Goal: Task Accomplishment & Management: Use online tool/utility

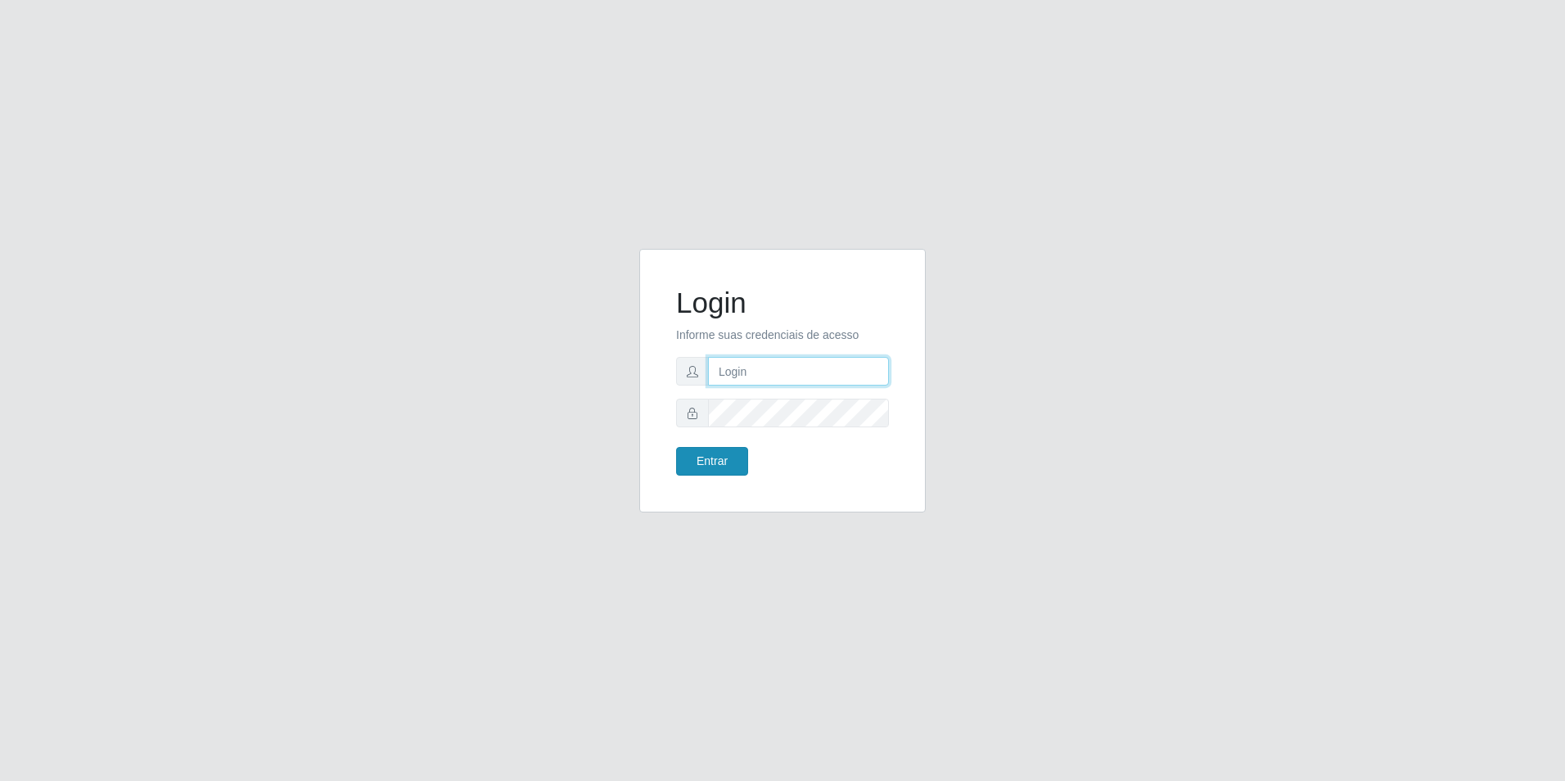
type input "[EMAIL_ADDRESS][DOMAIN_NAME]"
click at [718, 457] on button "Entrar" at bounding box center [712, 461] width 72 height 29
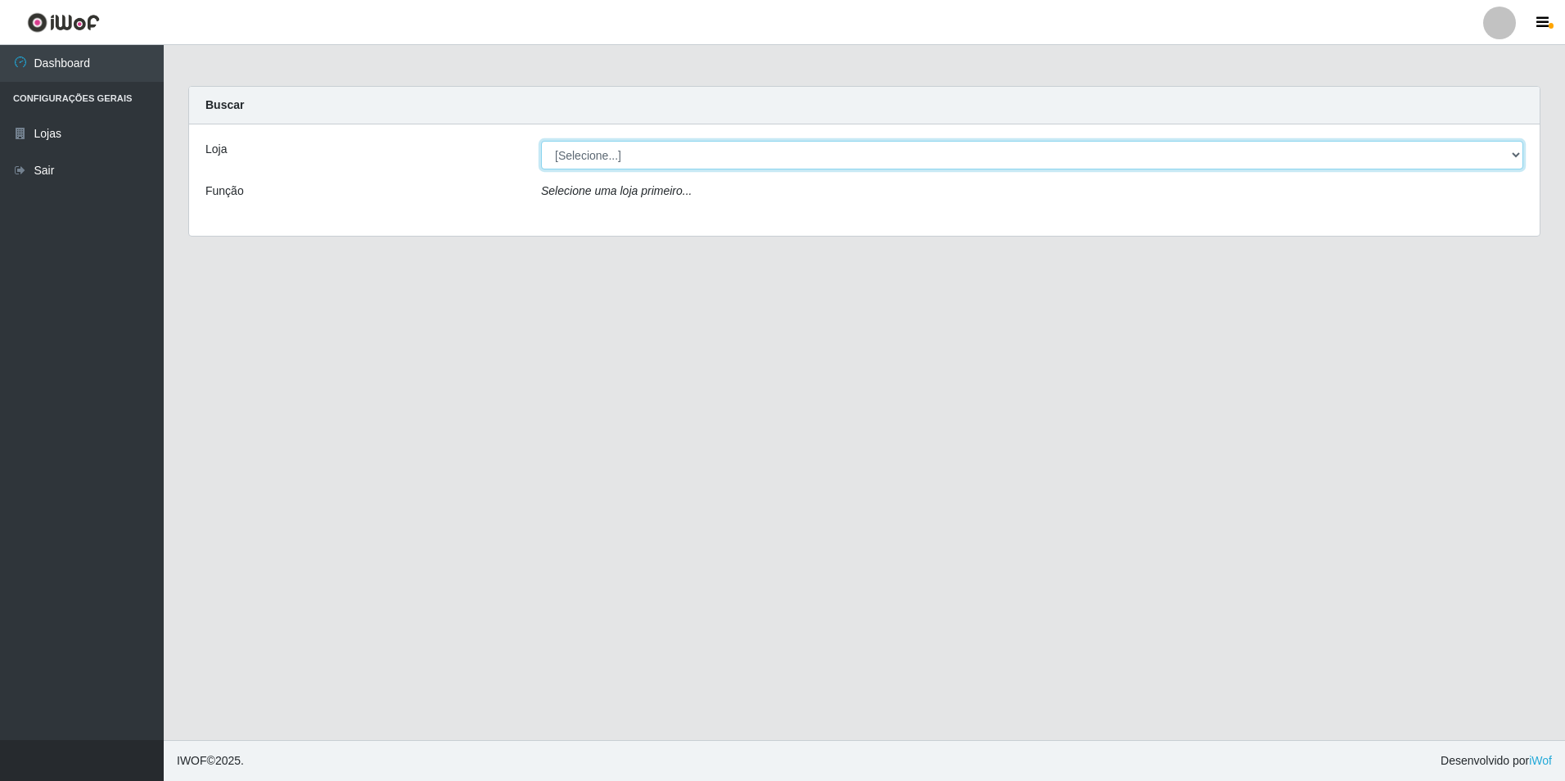
click at [721, 147] on select "[Selecione...] Extrabom - Loja 57 Anchieta" at bounding box center [1032, 155] width 982 height 29
click at [541, 141] on select "[Selecione...] Extrabom - Loja 57 Anchieta" at bounding box center [1032, 155] width 982 height 29
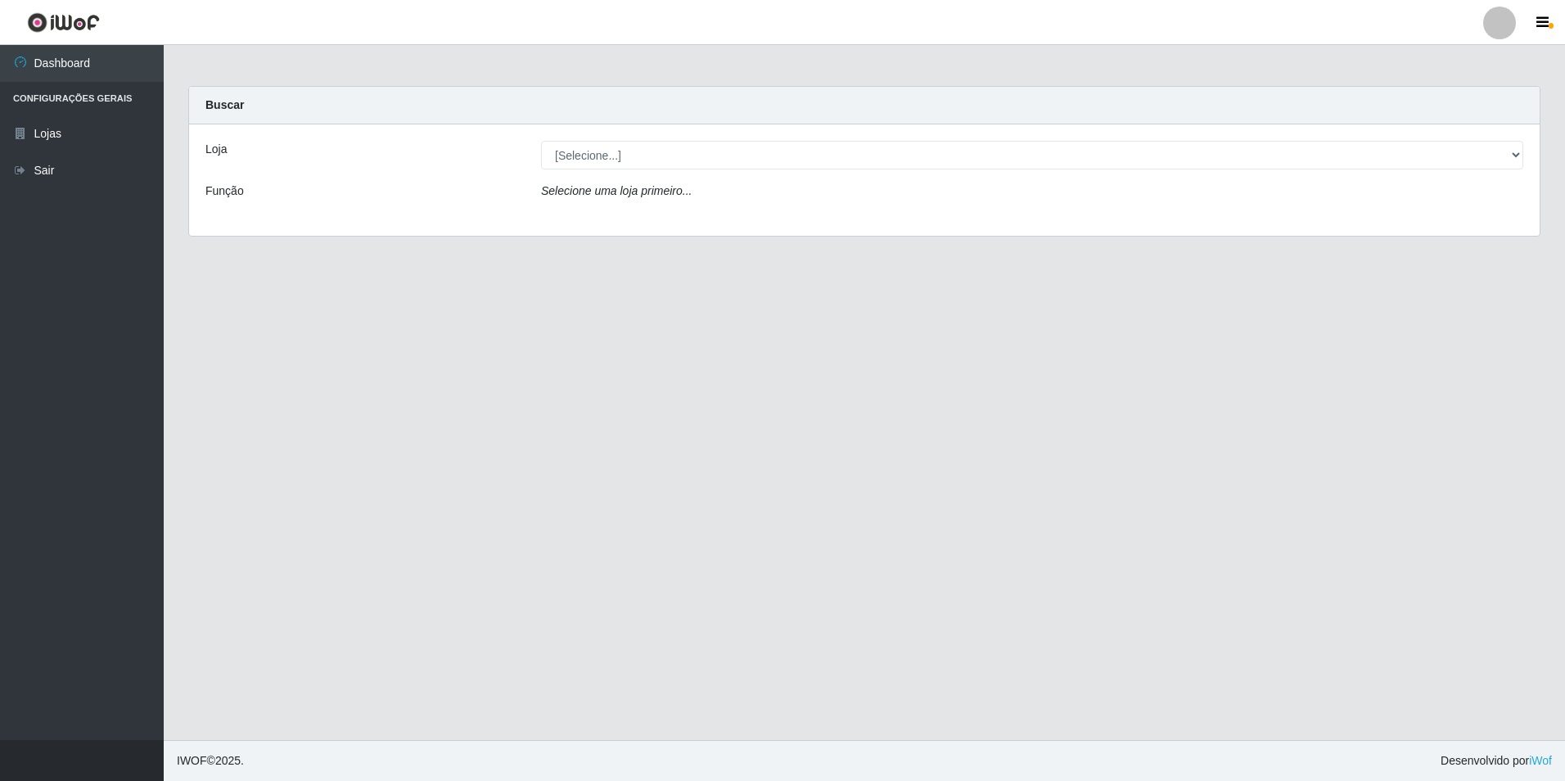
click at [736, 203] on div "Selecione uma loja primeiro..." at bounding box center [1032, 195] width 1007 height 24
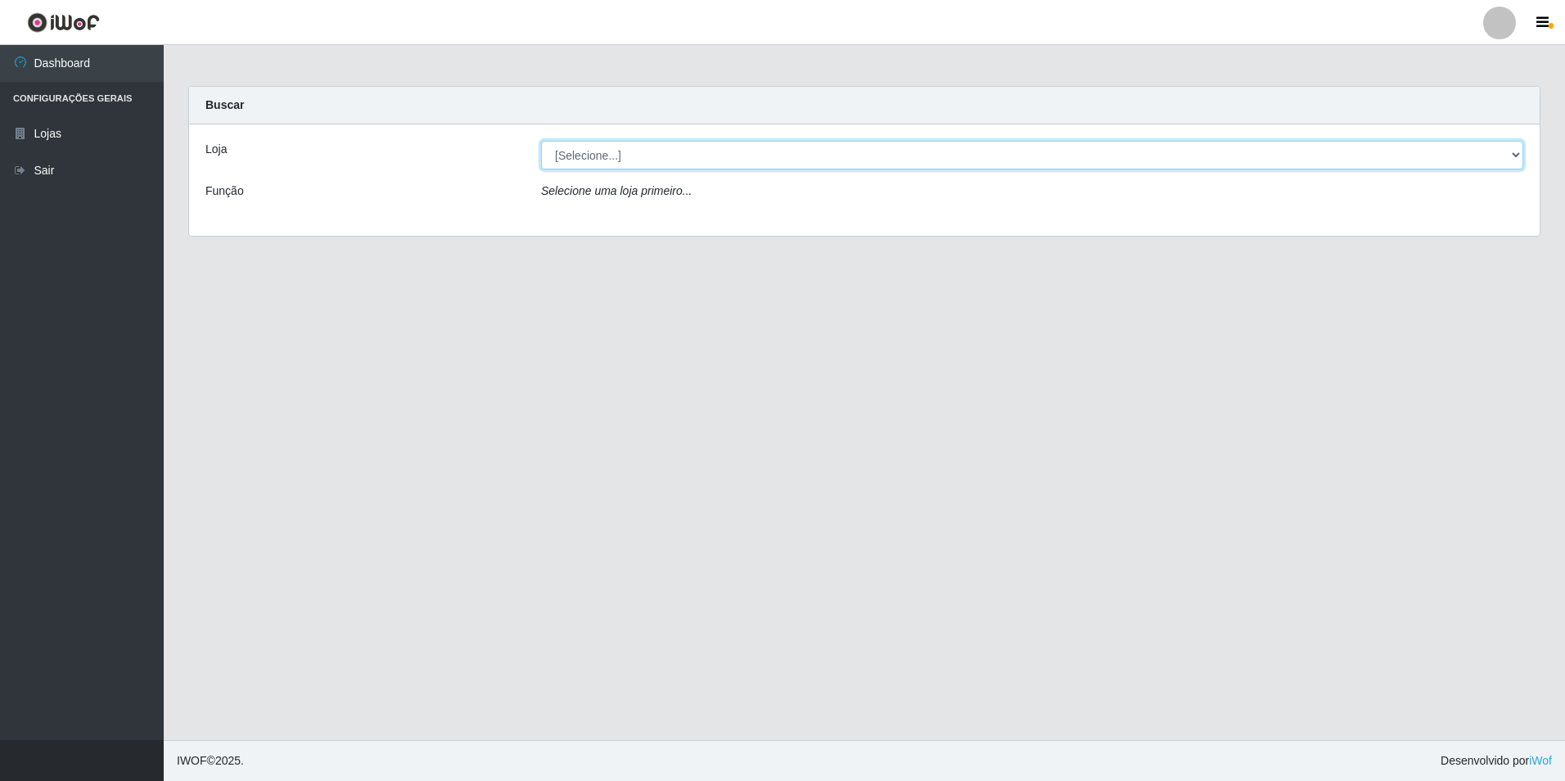
click at [735, 166] on select "[Selecione...] Extrabom - Loja 57 Anchieta" at bounding box center [1032, 155] width 982 height 29
select select "470"
click at [541, 141] on select "[Selecione...] Extrabom - Loja 57 Anchieta" at bounding box center [1032, 155] width 982 height 29
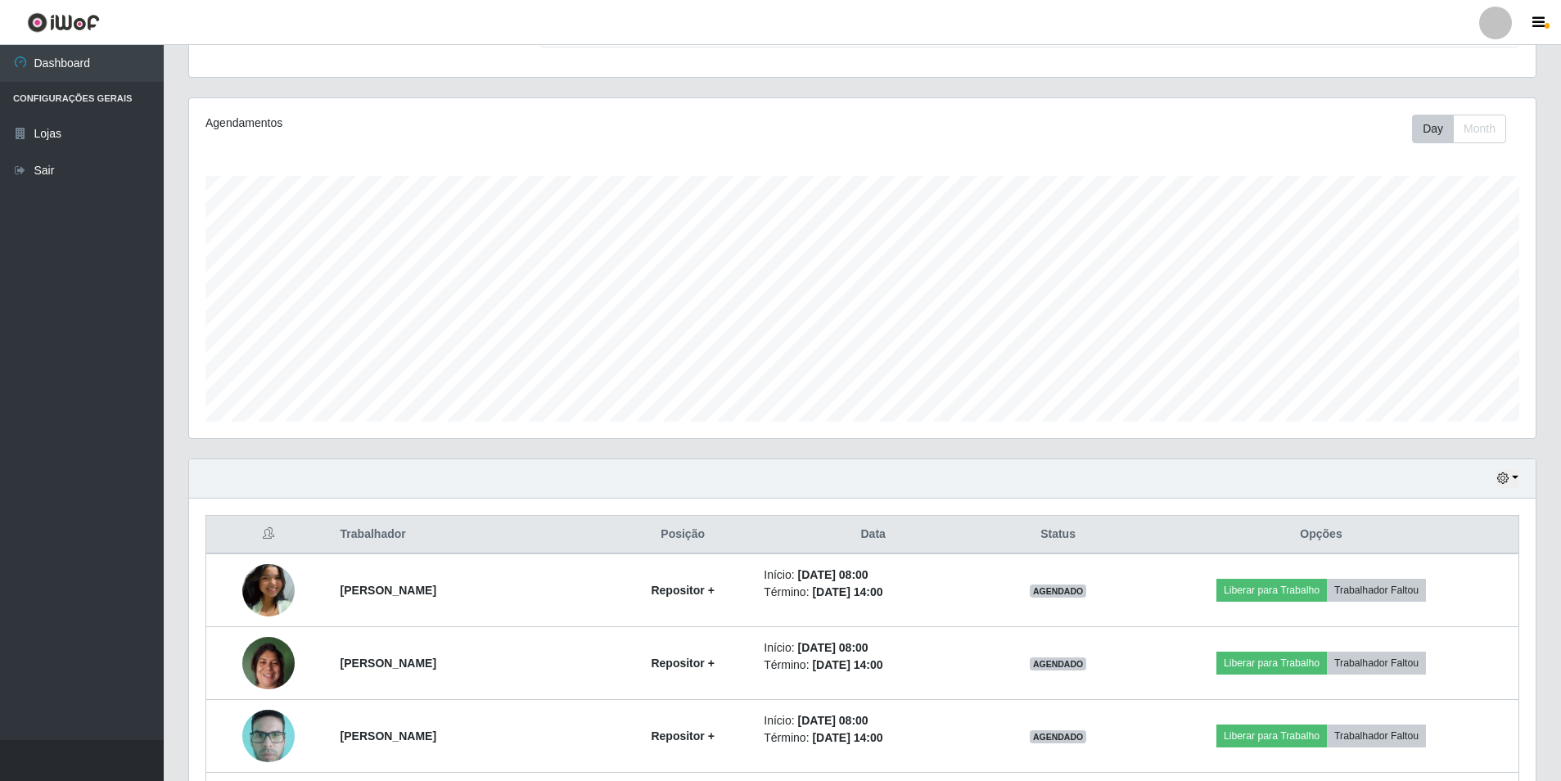
scroll to position [409, 0]
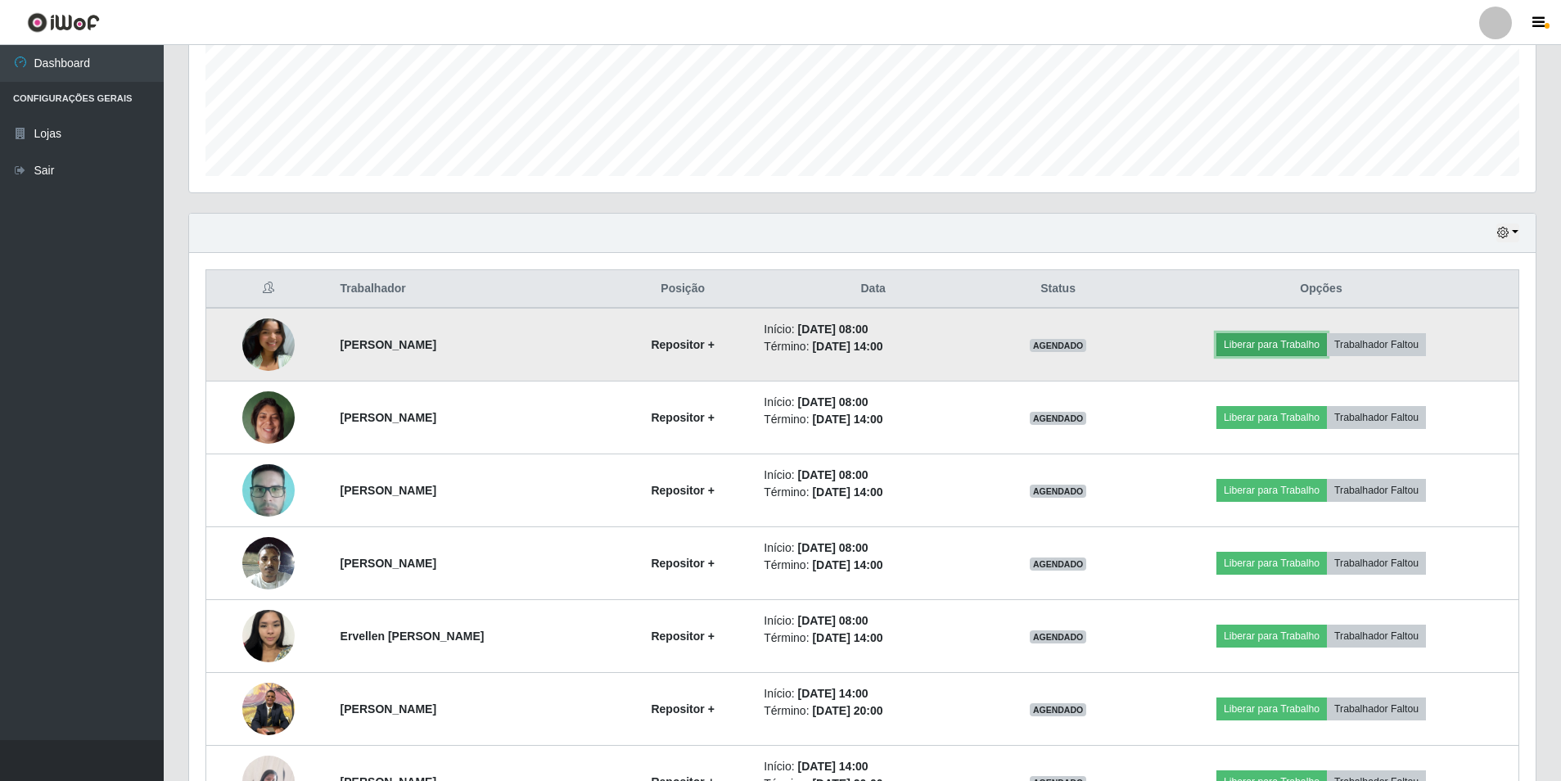
click at [1268, 345] on button "Liberar para Trabalho" at bounding box center [1272, 344] width 111 height 23
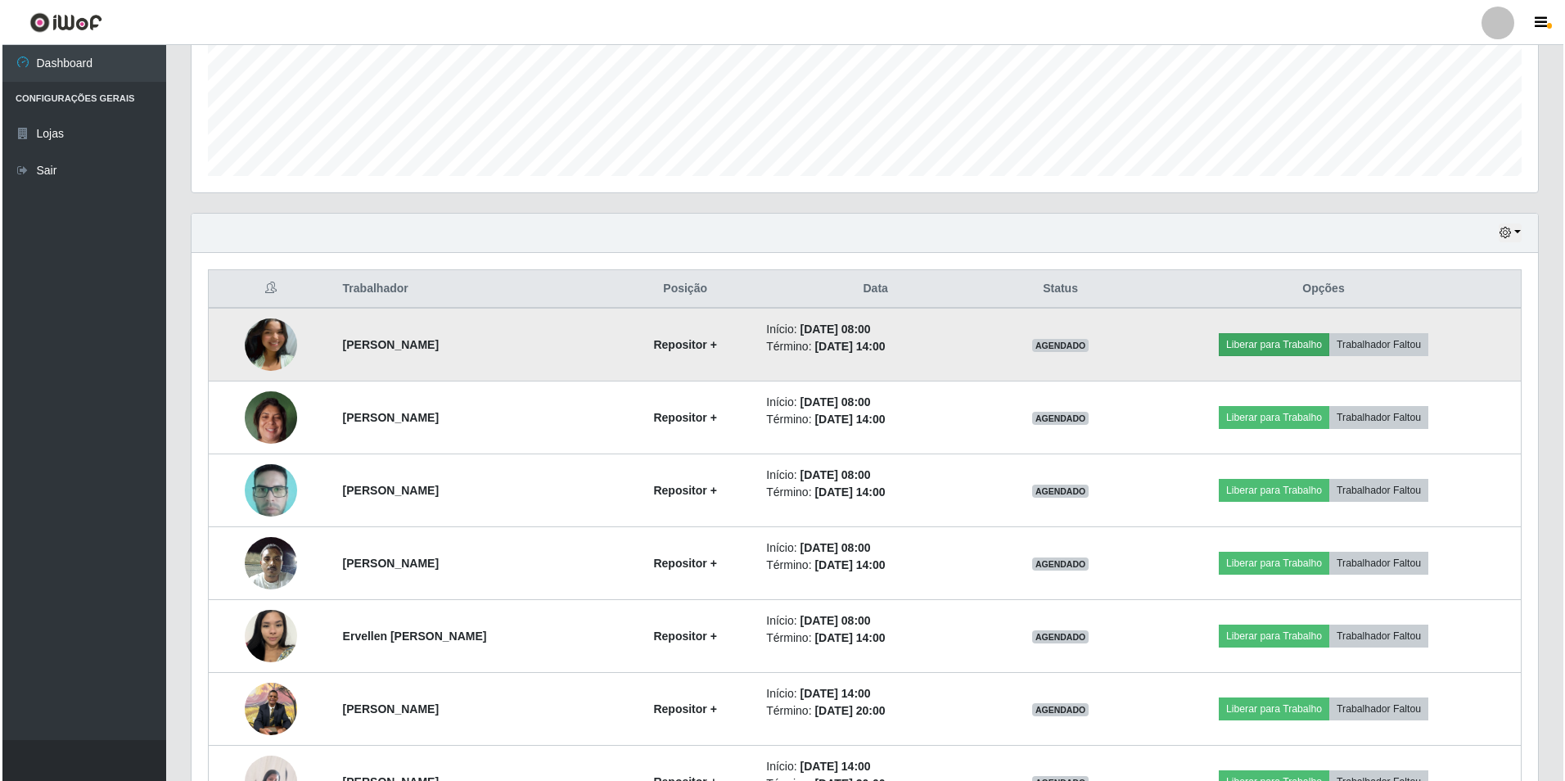
scroll to position [340, 1338]
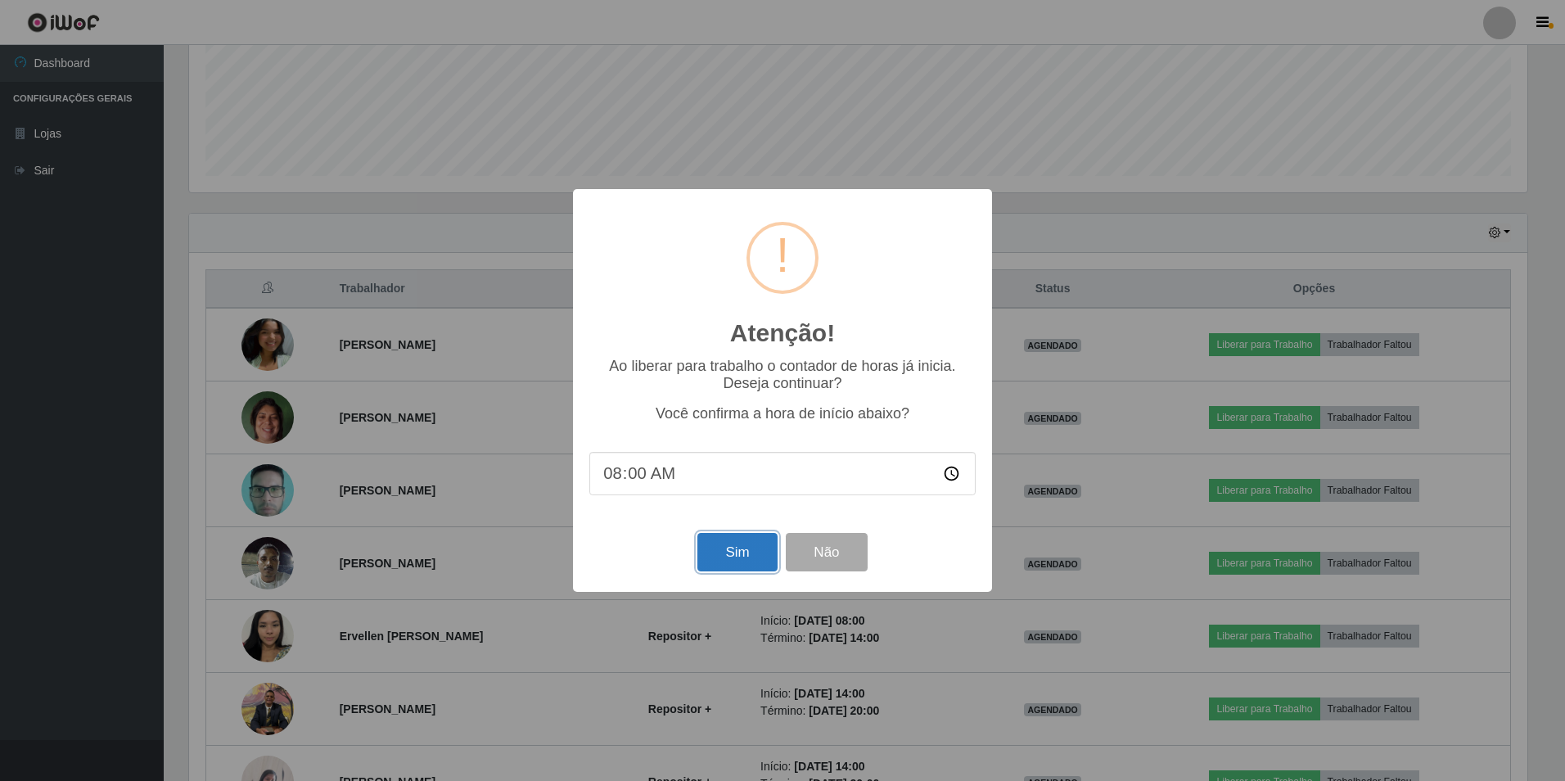
click at [751, 553] on button "Sim" at bounding box center [736, 552] width 79 height 38
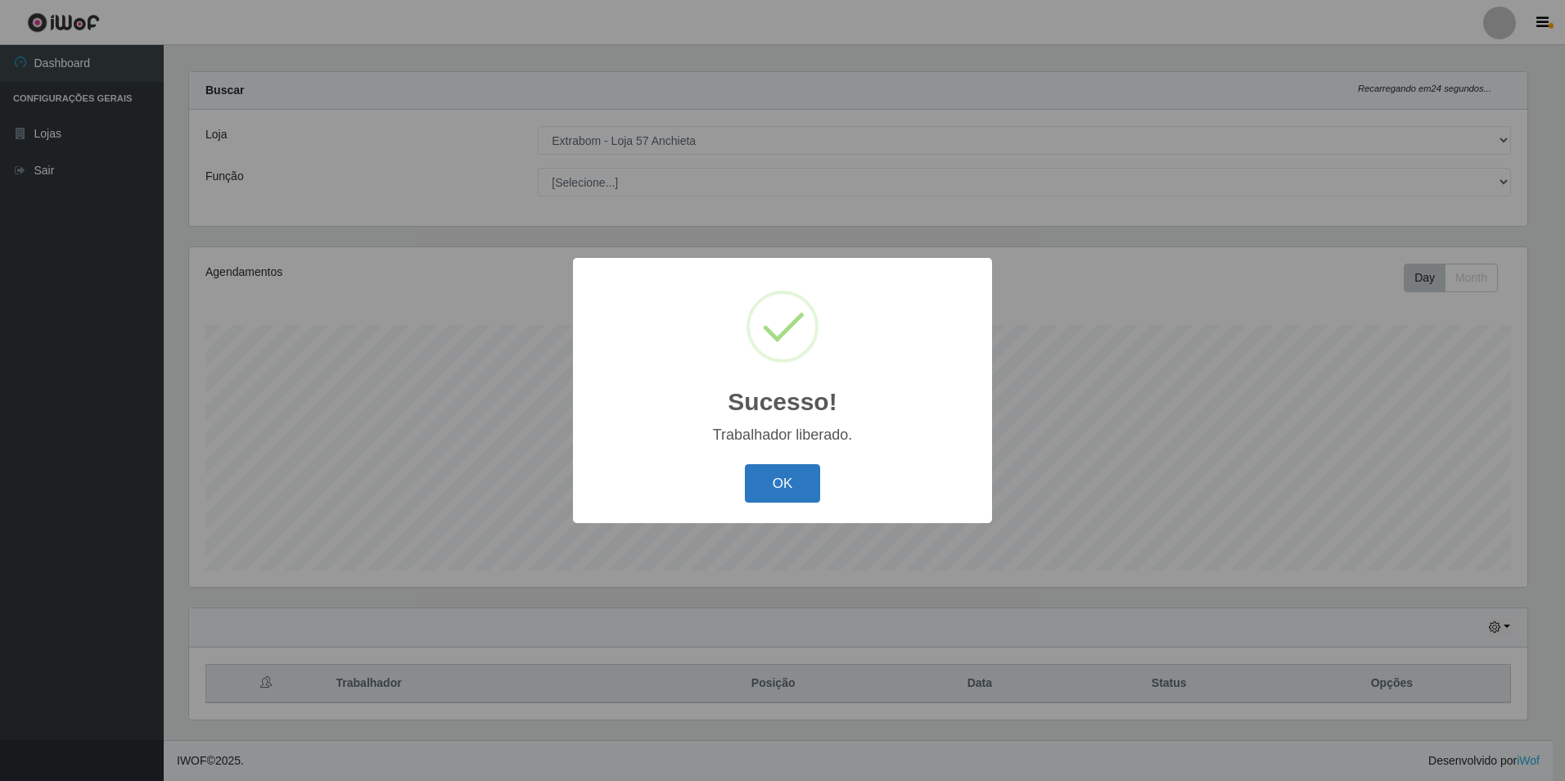
click at [787, 487] on button "OK" at bounding box center [783, 483] width 76 height 38
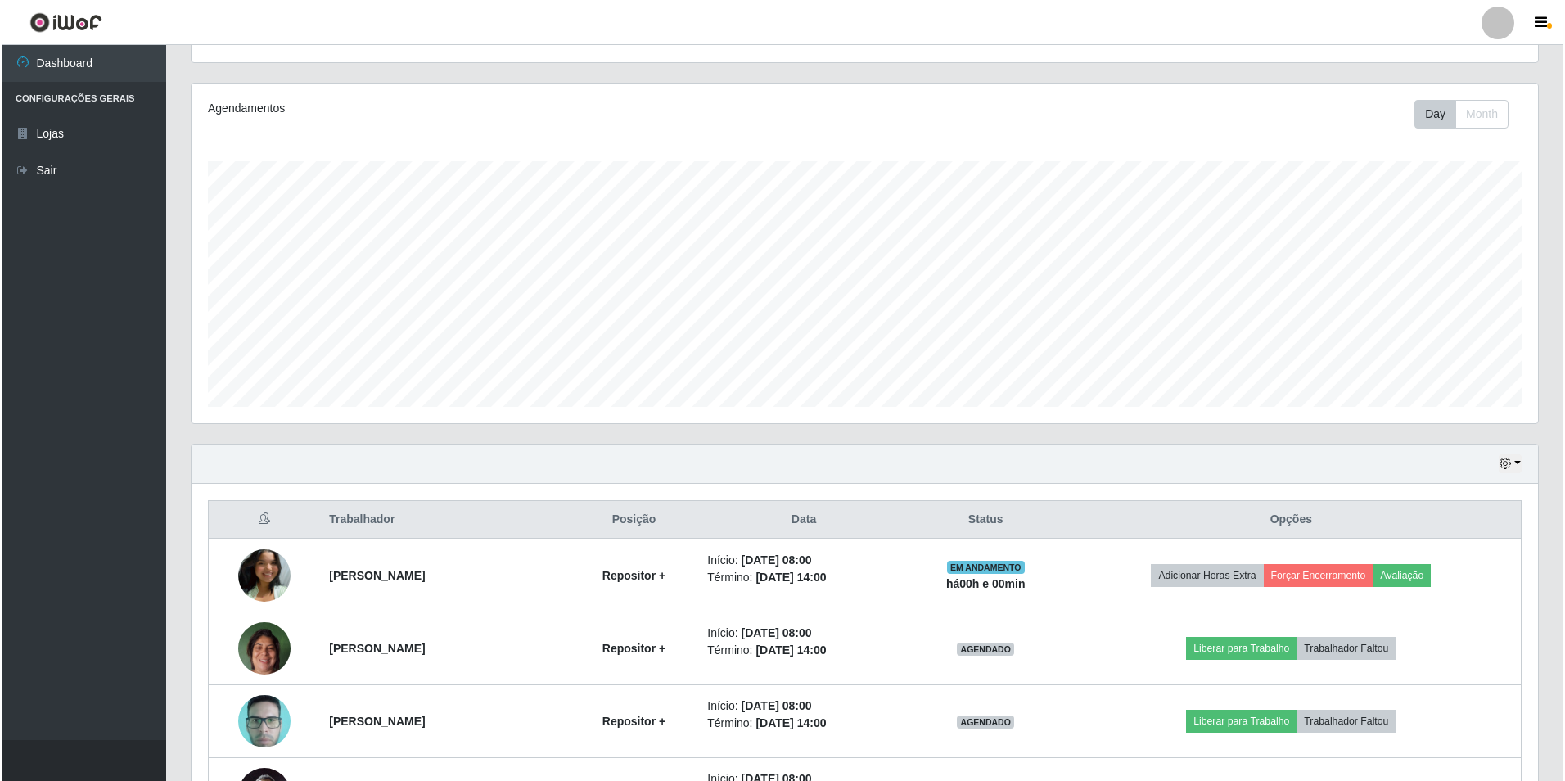
scroll to position [342, 0]
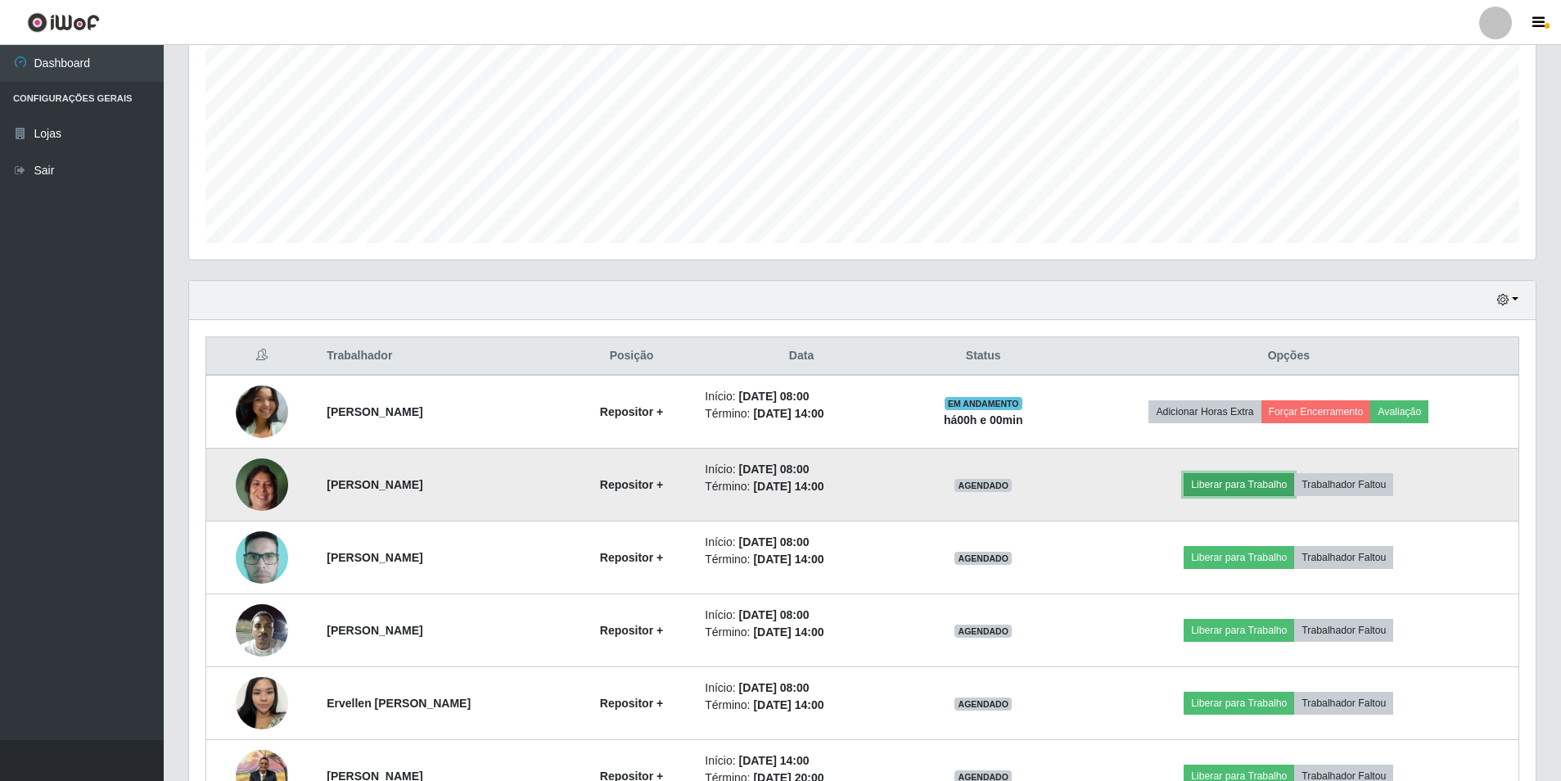
click at [1244, 487] on button "Liberar para Trabalho" at bounding box center [1239, 484] width 111 height 23
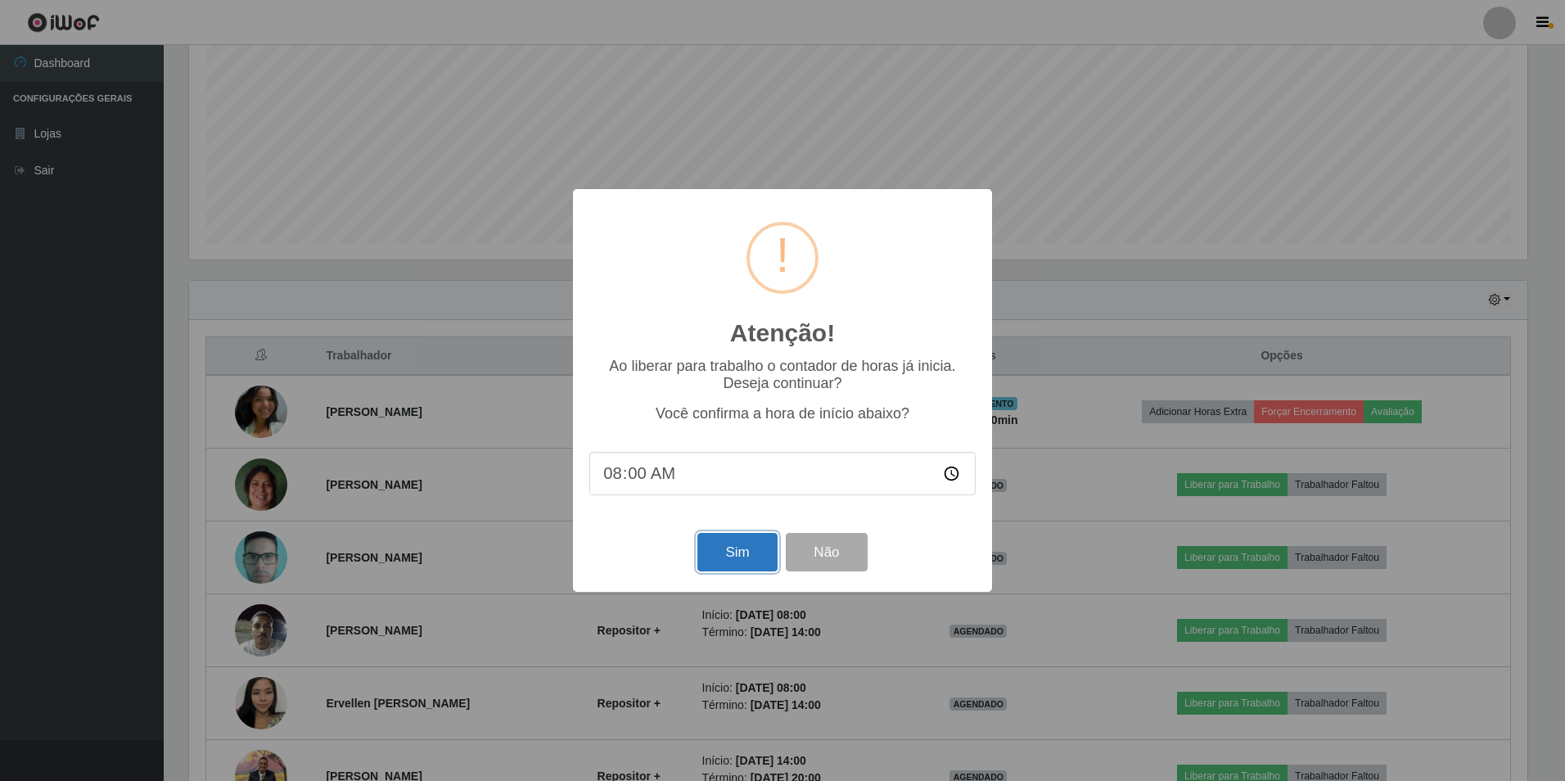
click at [743, 548] on button "Sim" at bounding box center [736, 552] width 79 height 38
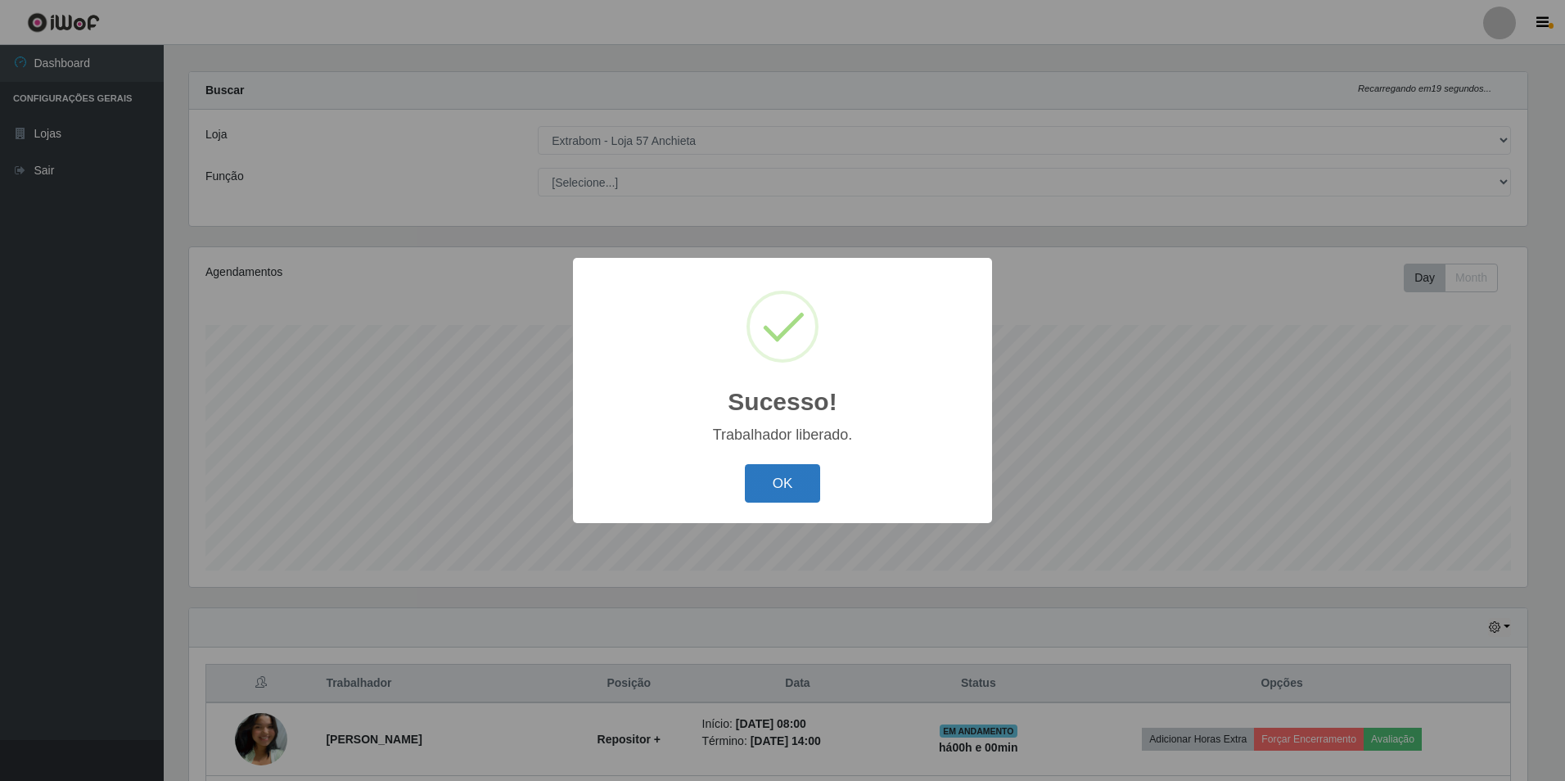
click at [778, 476] on button "OK" at bounding box center [783, 483] width 76 height 38
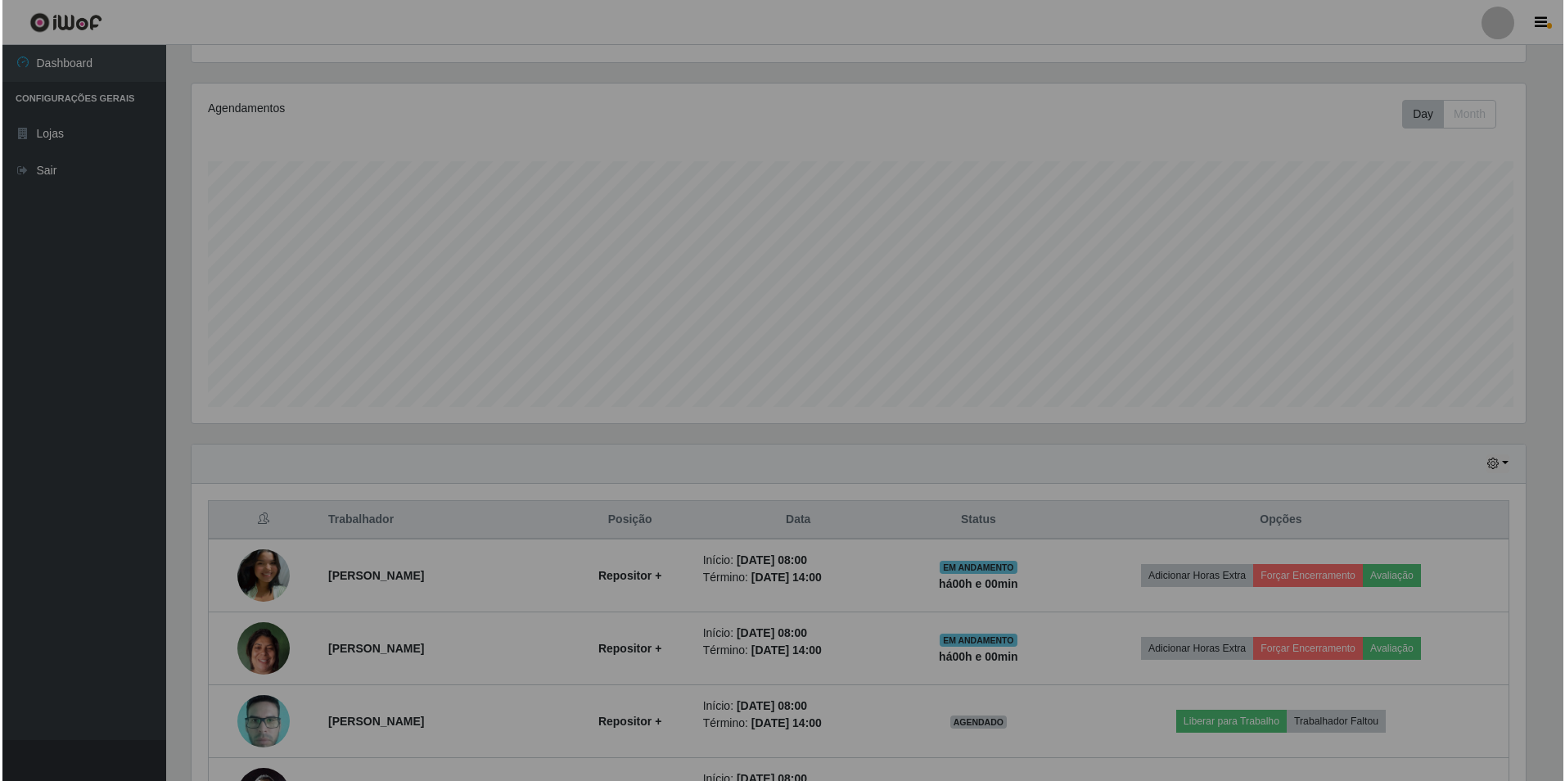
scroll to position [340, 1347]
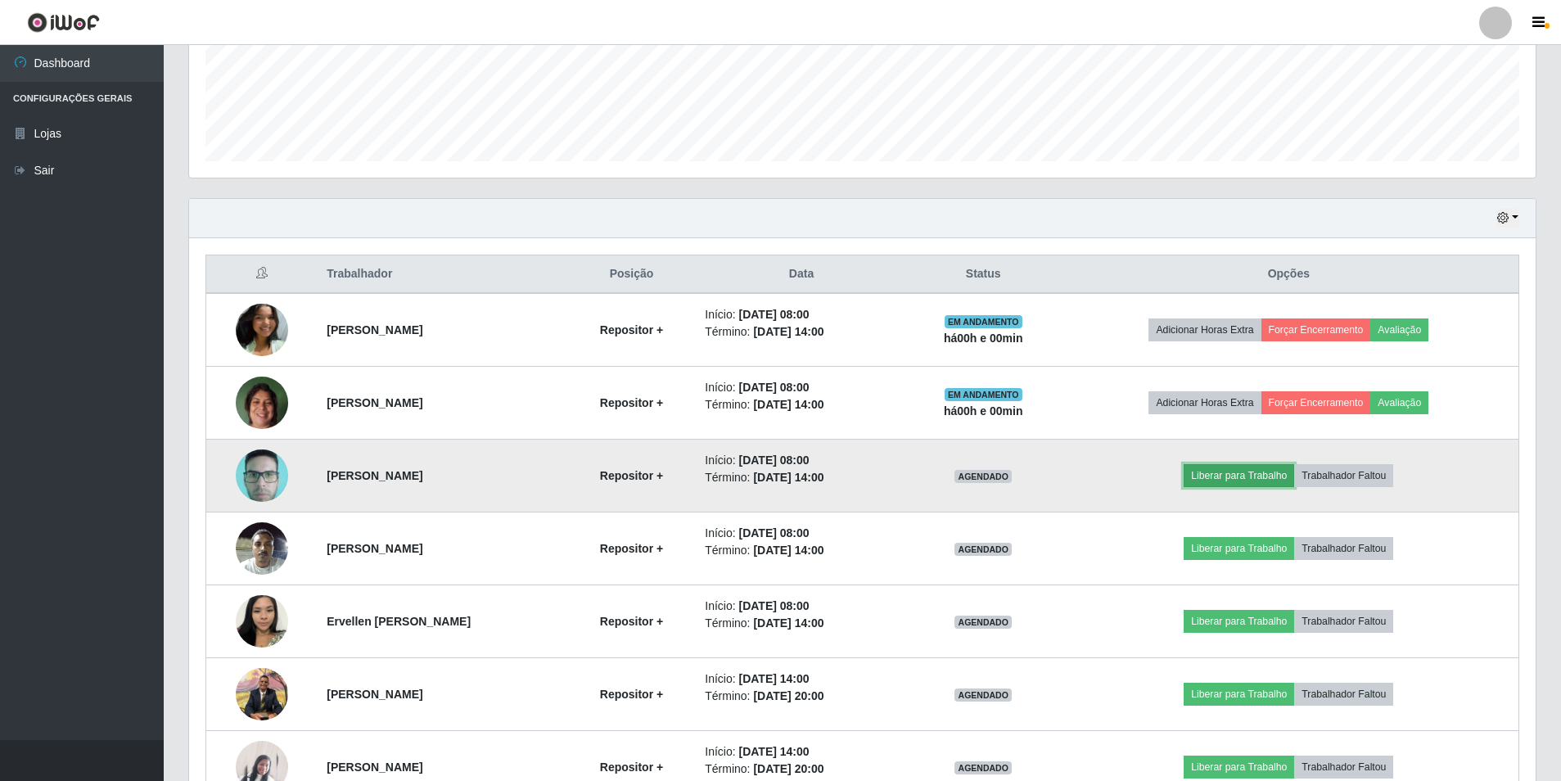
click at [1244, 470] on button "Liberar para Trabalho" at bounding box center [1239, 475] width 111 height 23
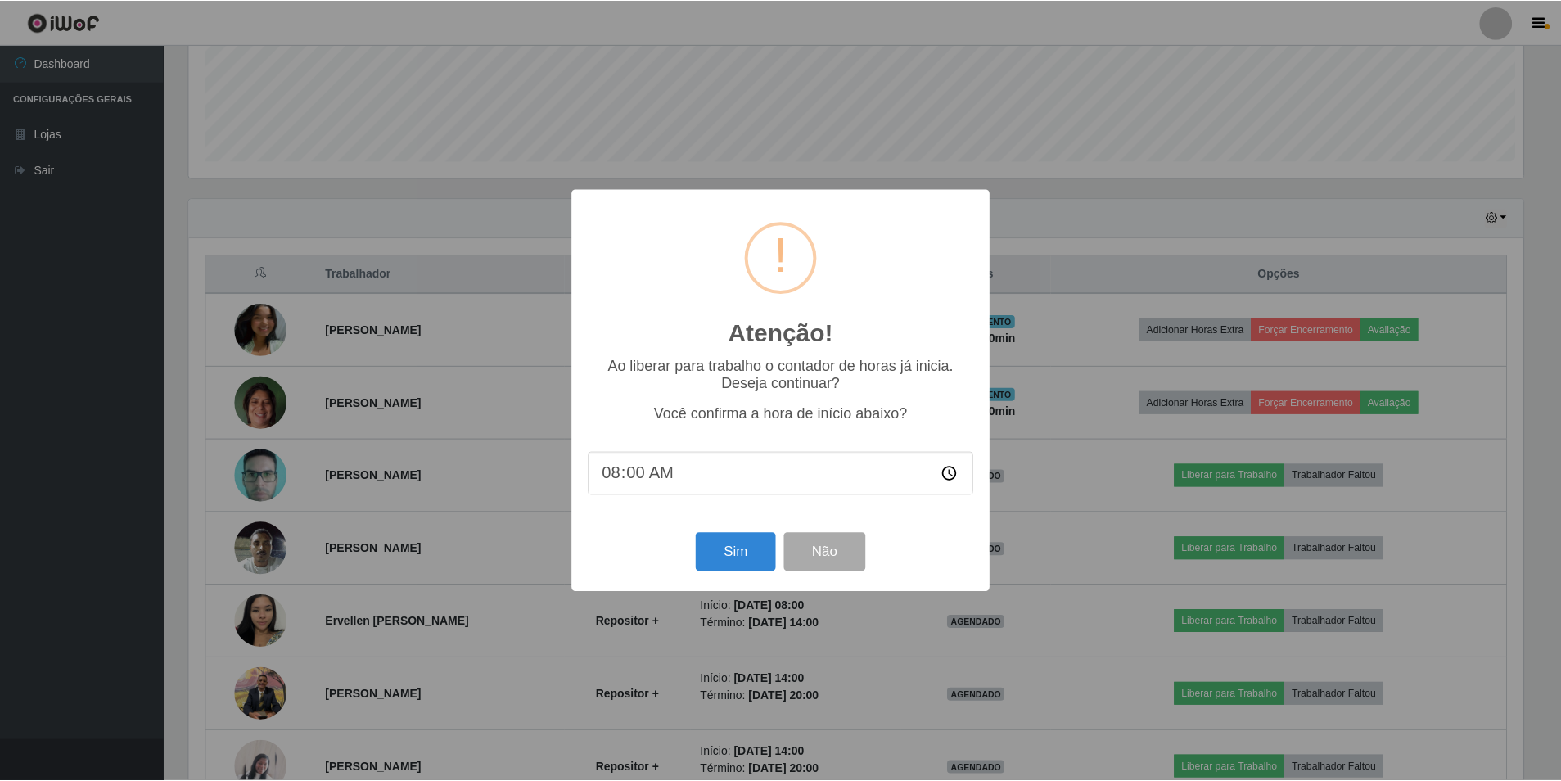
scroll to position [340, 1338]
click at [743, 562] on button "Sim" at bounding box center [736, 552] width 79 height 38
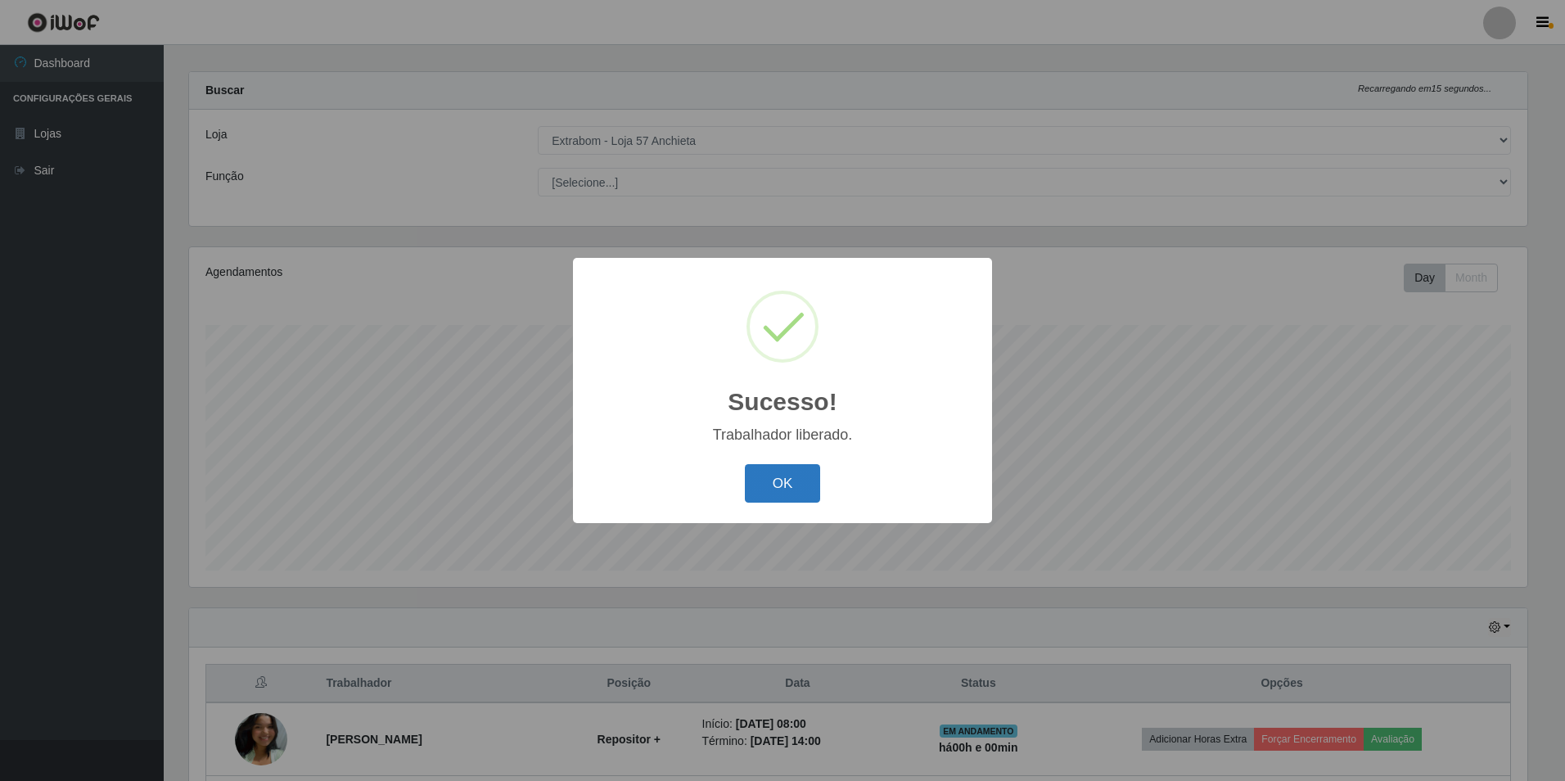
click at [806, 476] on button "OK" at bounding box center [783, 483] width 76 height 38
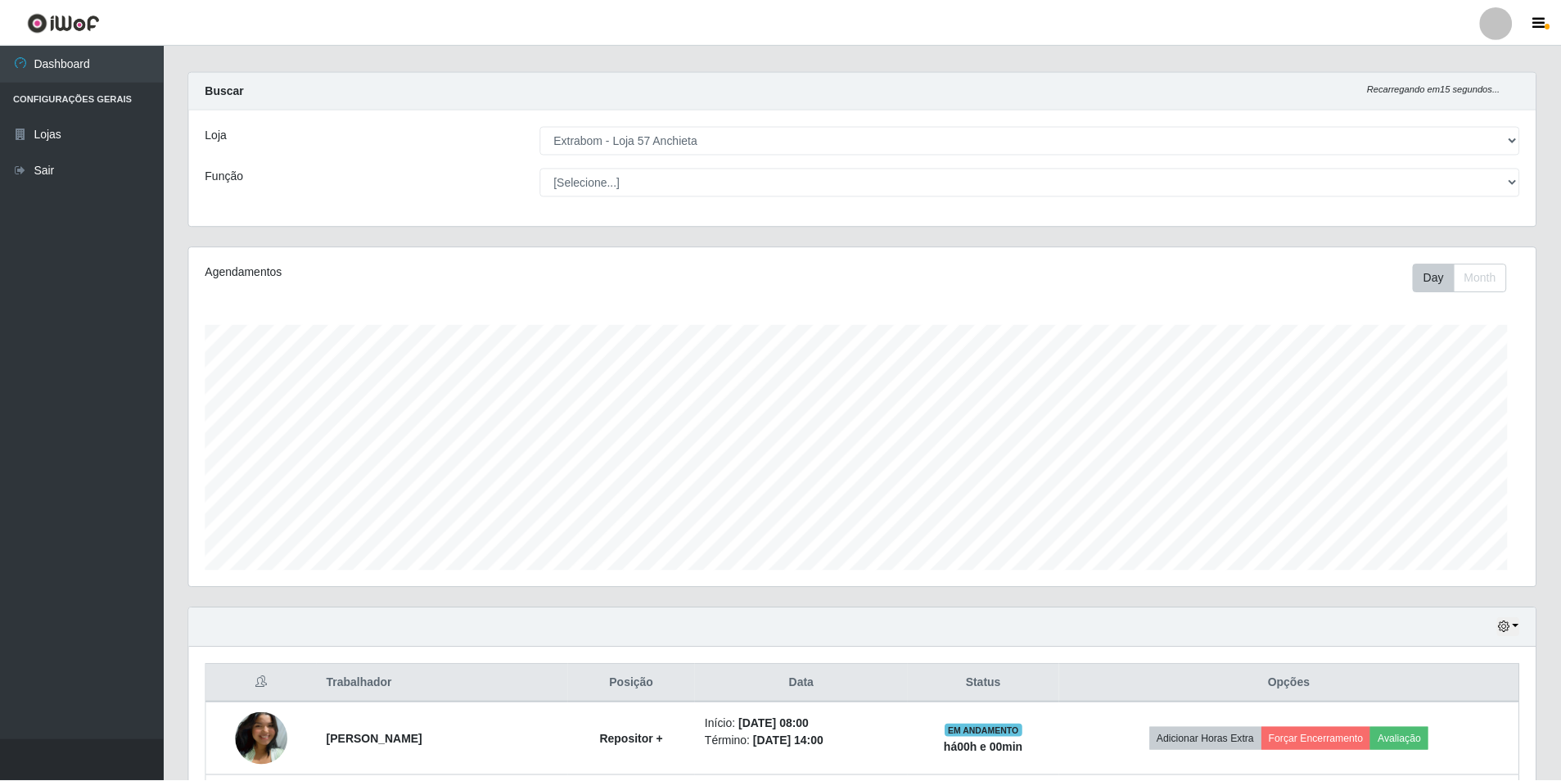
scroll to position [0, 0]
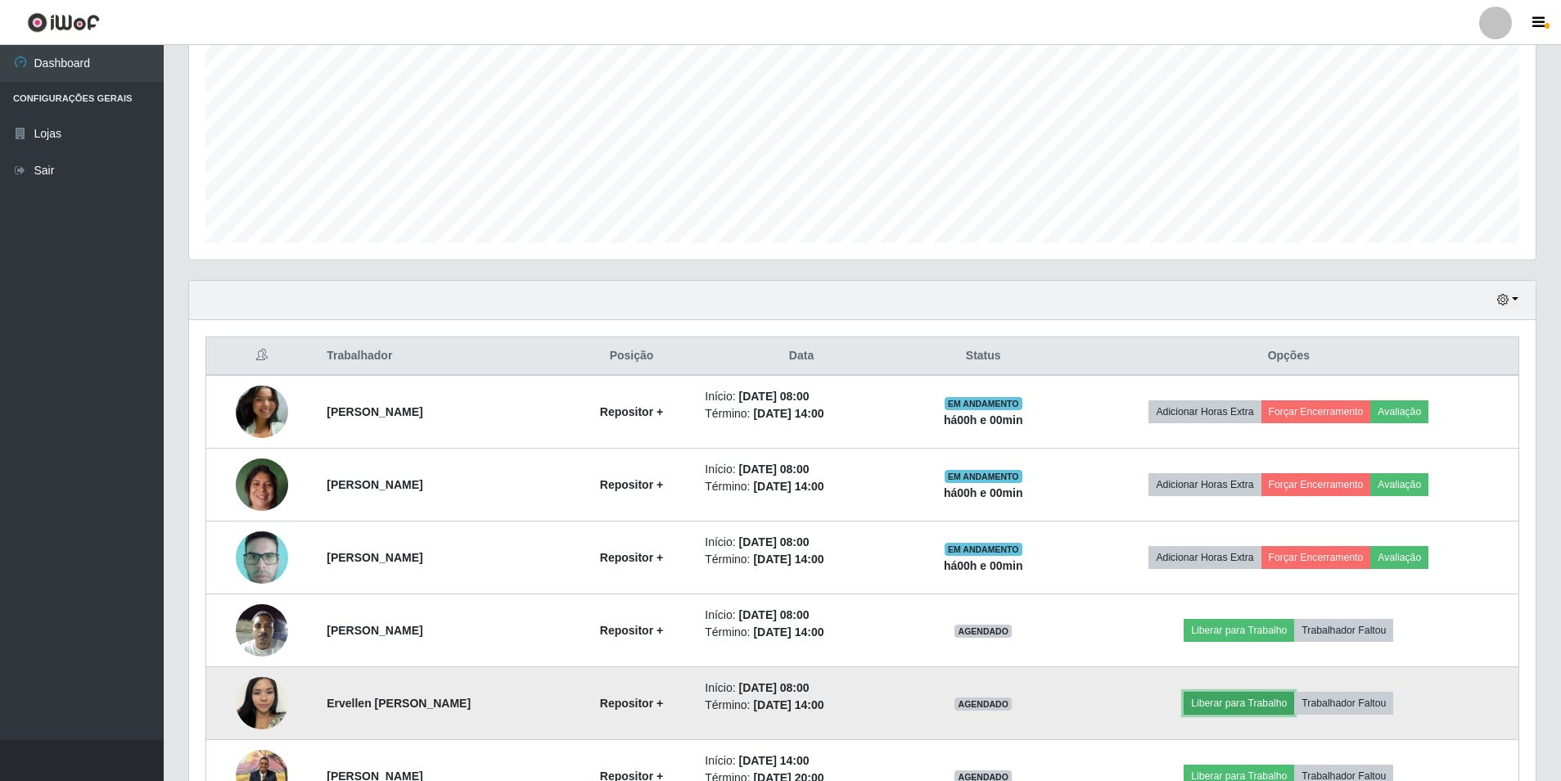
click at [1212, 702] on button "Liberar para Trabalho" at bounding box center [1239, 703] width 111 height 23
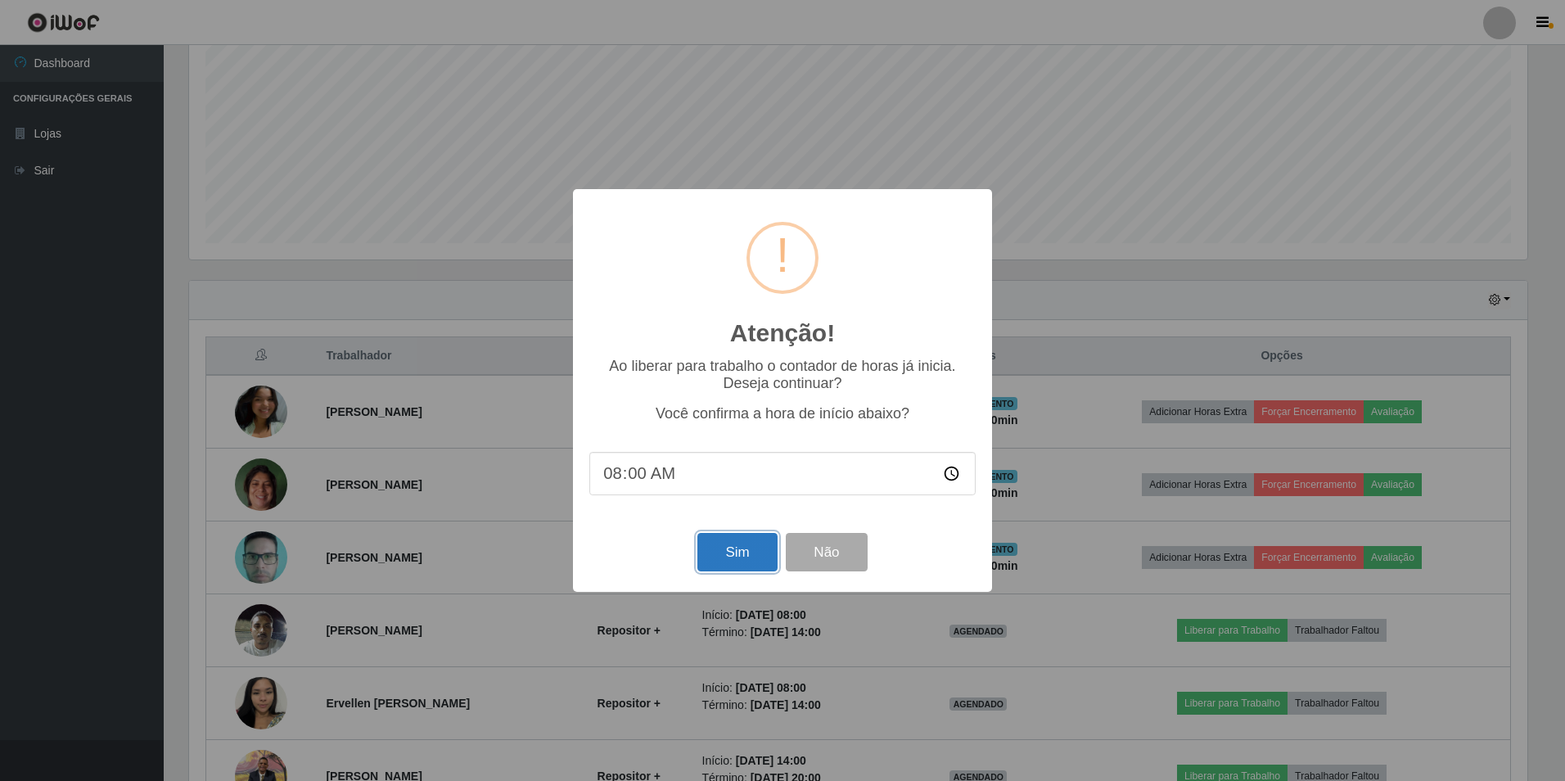
click at [748, 548] on button "Sim" at bounding box center [736, 552] width 79 height 38
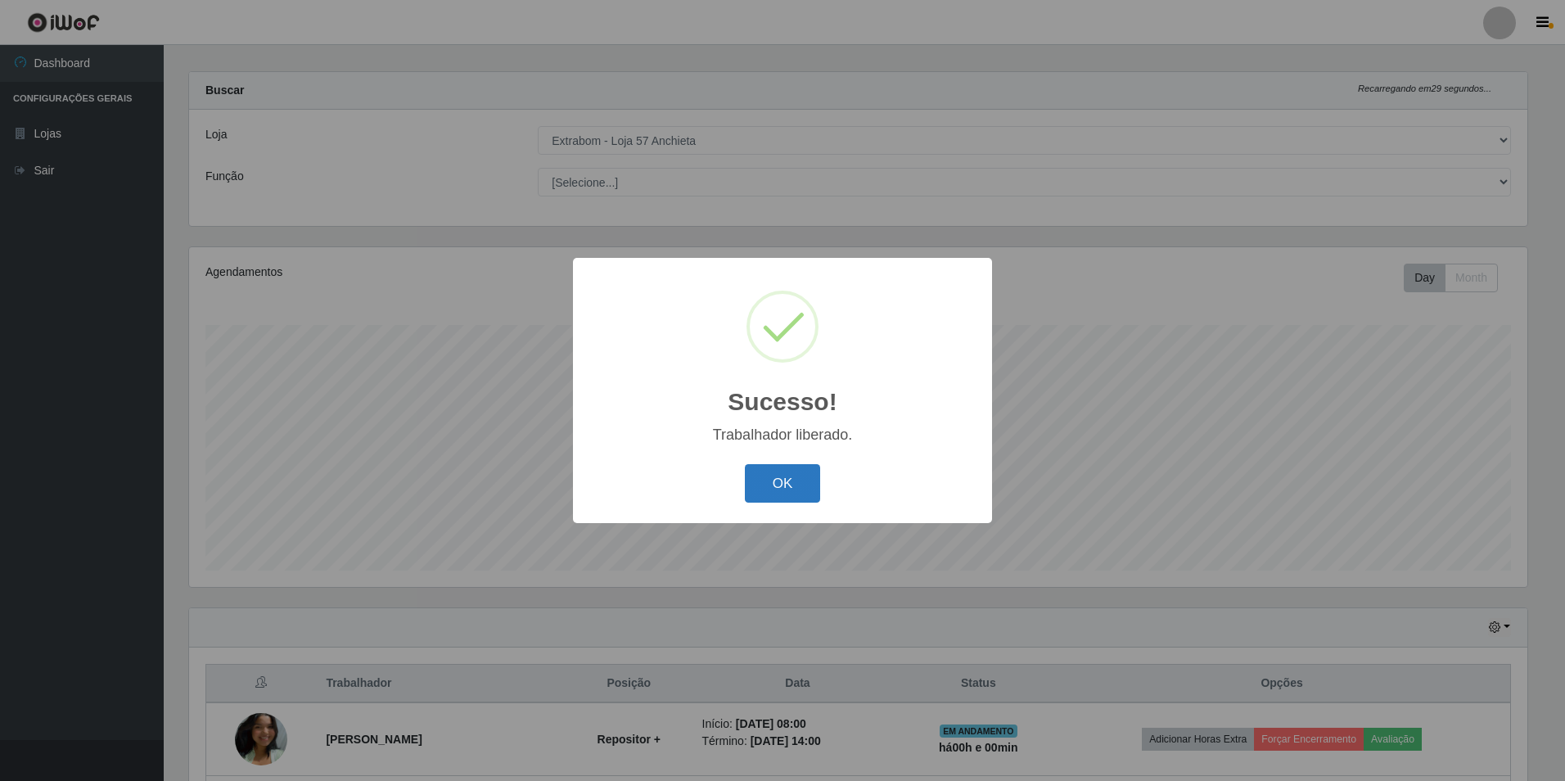
click at [792, 482] on button "OK" at bounding box center [783, 483] width 76 height 38
